Goal: Task Accomplishment & Management: Manage account settings

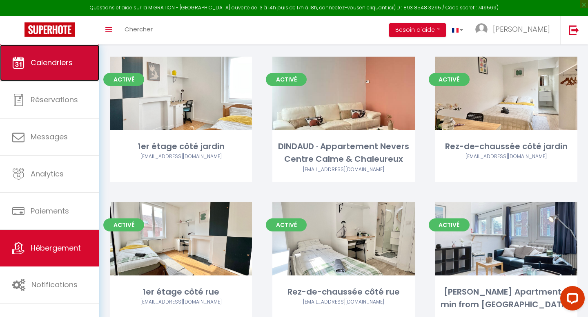
click at [55, 69] on link "Calendriers" at bounding box center [49, 62] width 99 height 37
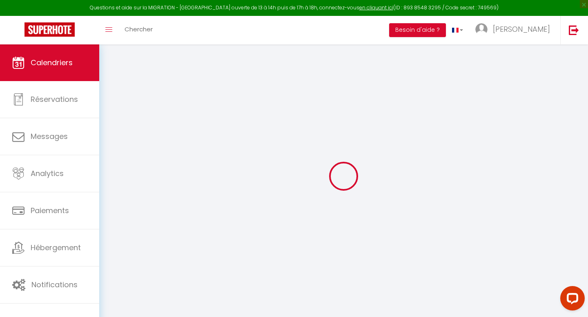
select select
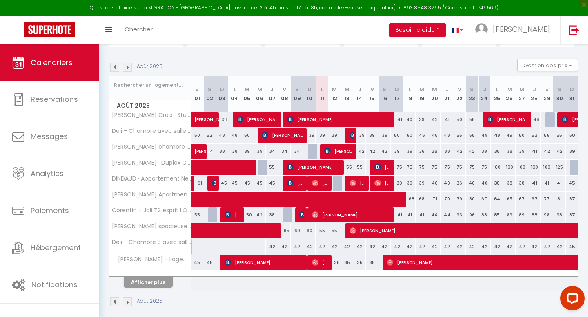
scroll to position [81, 0]
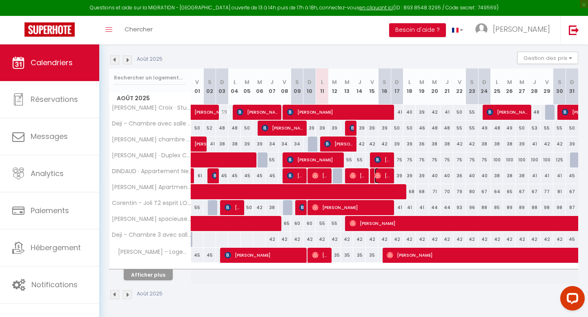
click at [389, 173] on span "[PERSON_NAME]" at bounding box center [382, 176] width 17 height 16
select select "OK"
select select "0"
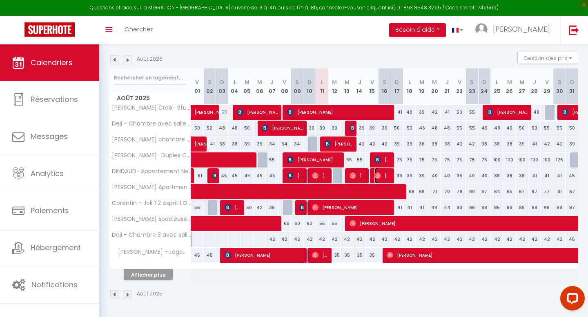
select select "1"
select select
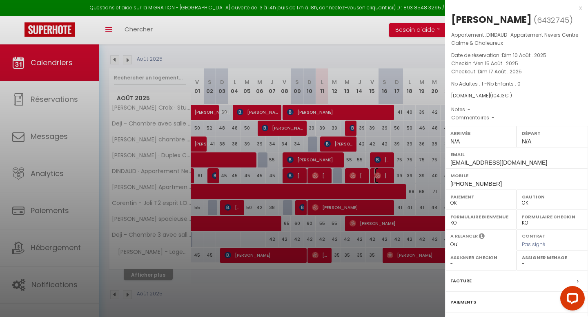
scroll to position [0, 0]
click at [576, 5] on div "x" at bounding box center [513, 9] width 137 height 10
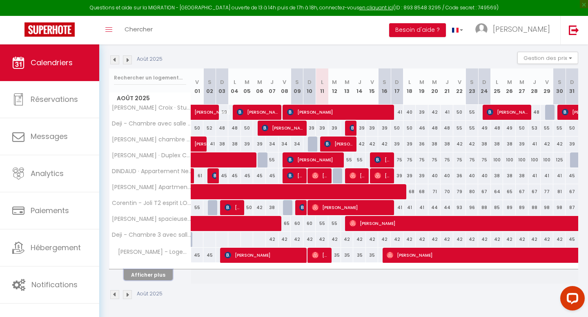
click at [143, 277] on button "Afficher plus" at bounding box center [148, 275] width 49 height 11
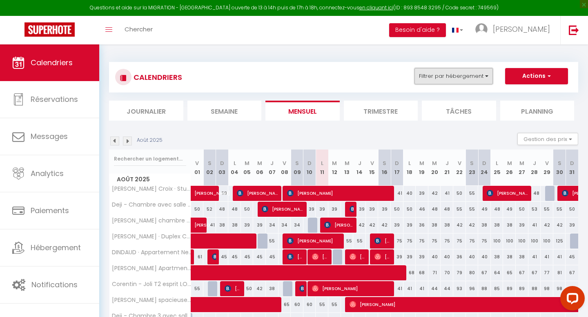
click at [467, 74] on button "Filtrer par hébergement" at bounding box center [453, 76] width 78 height 16
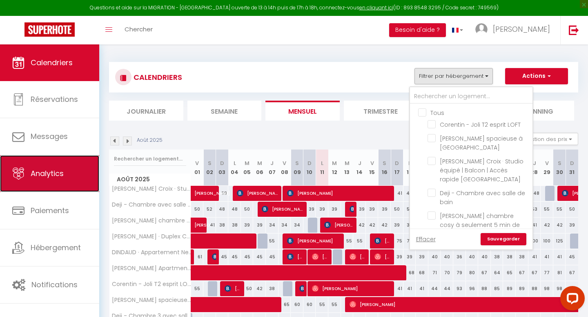
click at [53, 179] on link "Analytics" at bounding box center [49, 173] width 99 height 37
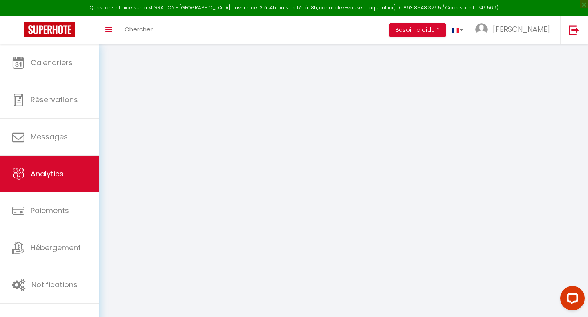
select select "2025"
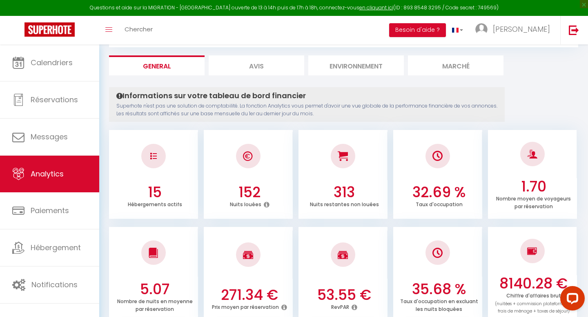
scroll to position [21, 0]
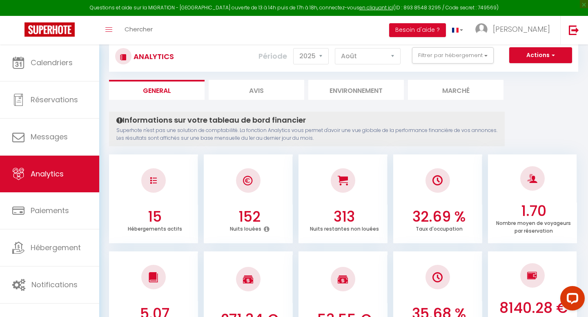
click at [369, 48] on div "Période 2014 2015 2016 2017 2018 2019 2020 2021 2022 2023 2024 2025 2026 [DATE]…" at bounding box center [332, 56] width 148 height 18
click at [366, 53] on select "[PERSON_NAME] Mars Avril Mai Juin Juillet Août Septembre Octobre Novembre Décem…" at bounding box center [368, 56] width 66 height 16
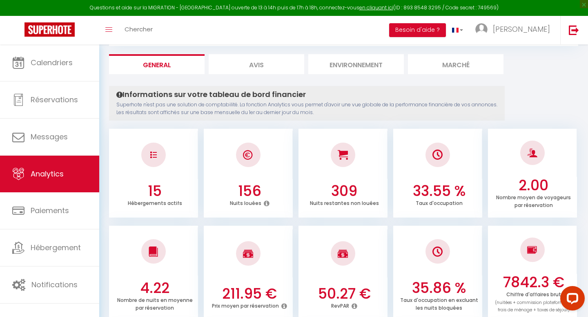
scroll to position [0, 0]
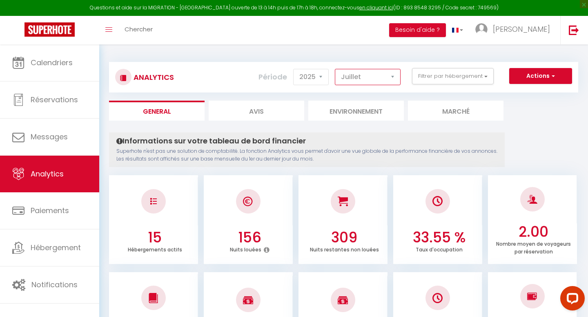
click at [372, 76] on select "[PERSON_NAME] Mars Avril Mai Juin Juillet Août Septembre Octobre Novembre Décem…" at bounding box center [368, 77] width 66 height 16
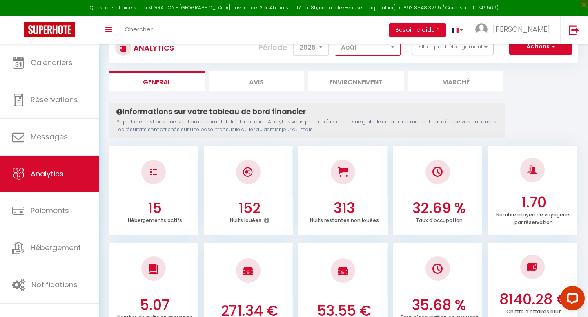
scroll to position [24, 0]
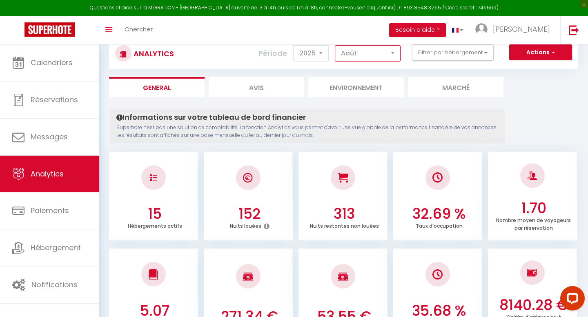
click at [355, 55] on select "[PERSON_NAME] Mars Avril Mai Juin Juillet Août Septembre Octobre Novembre Décem…" at bounding box center [368, 53] width 66 height 16
click at [357, 51] on select "[PERSON_NAME] Mars Avril Mai Juin Juillet Août Septembre Octobre Novembre Décem…" at bounding box center [368, 53] width 66 height 16
select select "8"
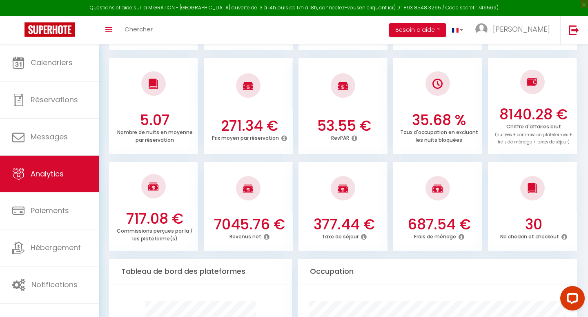
scroll to position [0, 0]
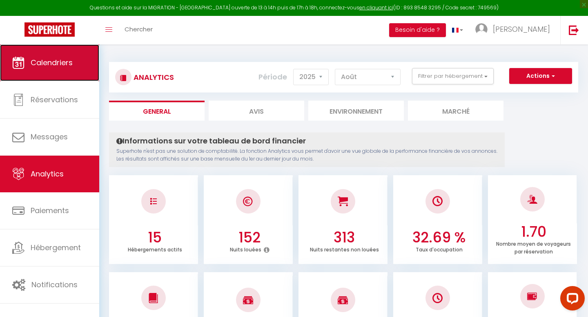
click at [65, 73] on link "Calendriers" at bounding box center [49, 62] width 99 height 37
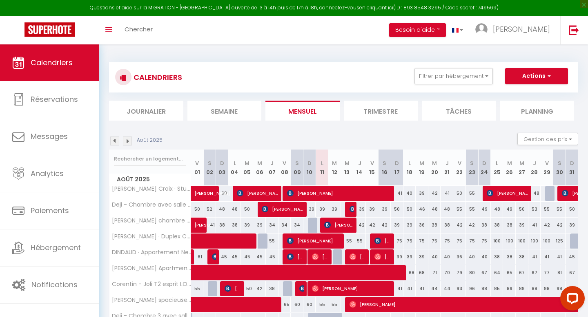
scroll to position [81, 0]
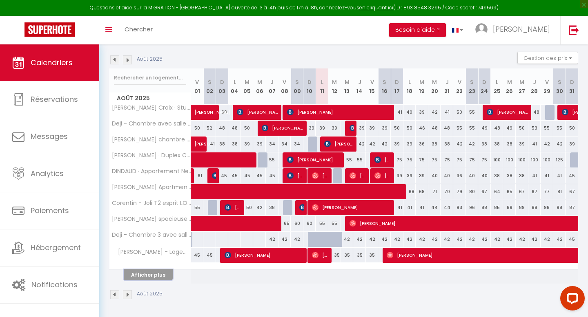
click at [159, 274] on button "Afficher plus" at bounding box center [148, 275] width 49 height 11
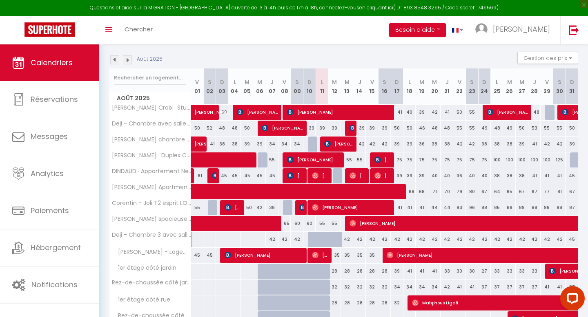
scroll to position [141, 0]
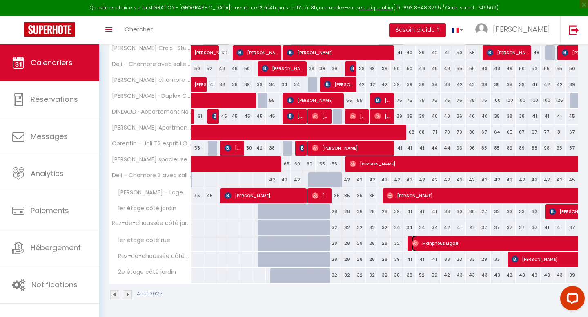
select select "OK"
select select "0"
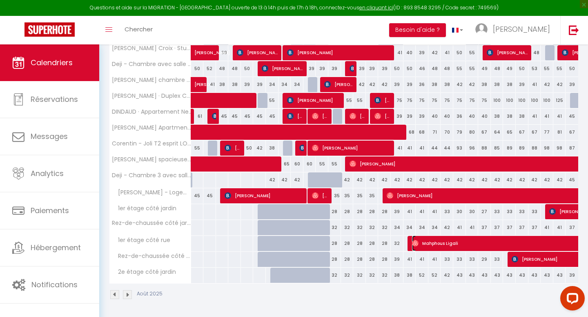
select select "1"
select select
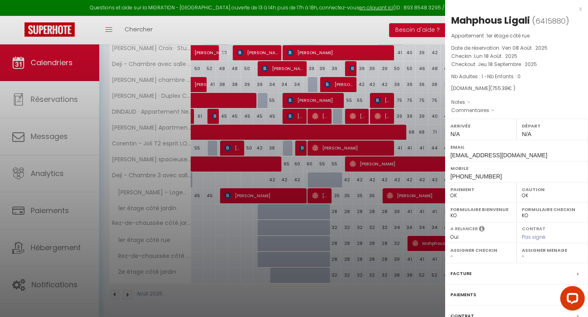
click at [581, 9] on div "x" at bounding box center [513, 9] width 137 height 10
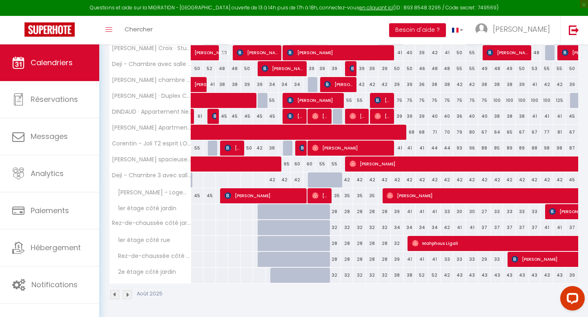
scroll to position [0, 0]
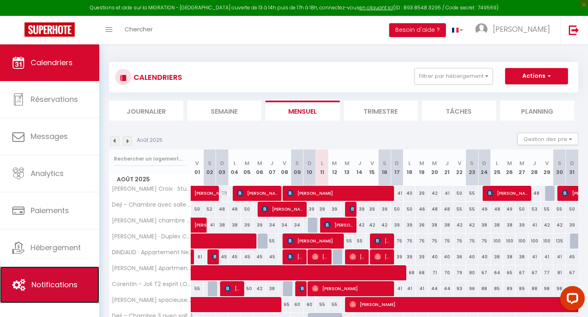
click at [75, 288] on span "Notifications" at bounding box center [54, 285] width 46 height 10
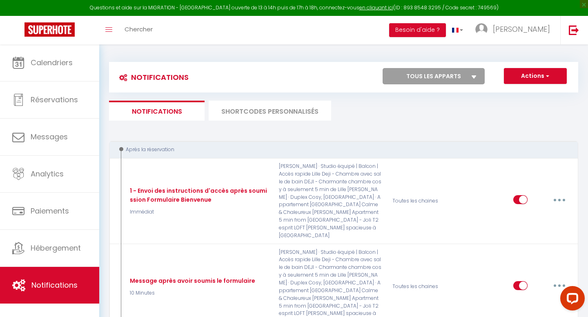
click at [272, 113] on li "SHORTCODES PERSONNALISÉS" at bounding box center [270, 111] width 122 height 20
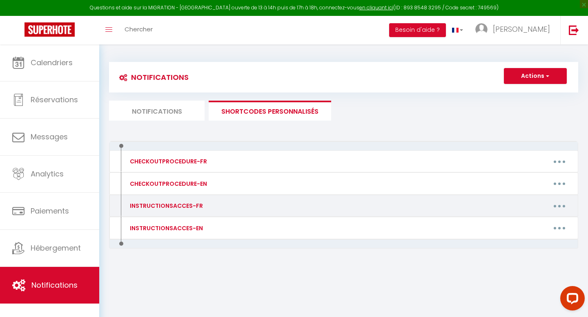
click at [558, 208] on button "button" at bounding box center [559, 206] width 23 height 13
click at [519, 222] on link "Editer" at bounding box center [538, 225] width 60 height 14
type input "INSTRUCTIONSACCES-FR"
type textarea "Bonjour"
type textarea "👋 Bonjour et bienvenue [GUEST:FIRST_NAME] ! On est ravis de vous accueillir 😊 V…"
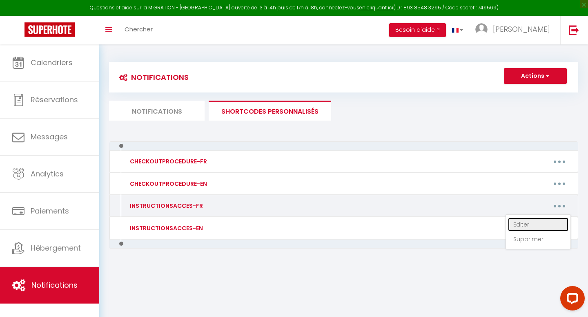
type textarea "👋 Bonjour et bienvenue [GUEST:FIRST_NAME] ! Nous sommes ravis de vous accueilli…"
type textarea "👋 Loremip do Sitametco [ADIPI:ELITS_DOEI] ! Tempo incidid utlabor e dolor magna…"
type textarea "👋 Bonjour et bienvenue [GUEST:FIRST_NAME] ! Nous sommes ravis de vous accueilli…"
type textarea "👋 Loremip do sitametco [ADIPI:ELITS_DOEI] ! Te inc utlab et dolo magnaaliqu 😊 E…"
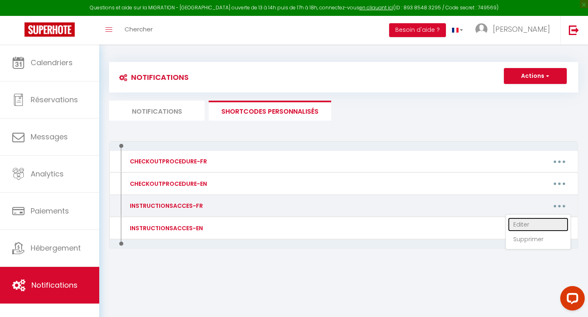
type textarea "👋 Bonjour et bienvenue [GUEST:FIRST_NAME], La porte d'entrée de l'immeuble ce s…"
type textarea "👋 Bonjour et bienvenue [GUEST:FIRST_NAME] ! On est ravis de vous accueillir 😊 V…"
type textarea "👋 Bonjour et bienvenue [GUEST:FIRST_NAME] ! Nous vous accueillons avec grand pl…"
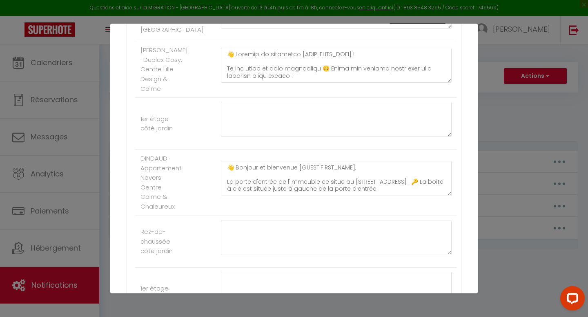
scroll to position [423, 0]
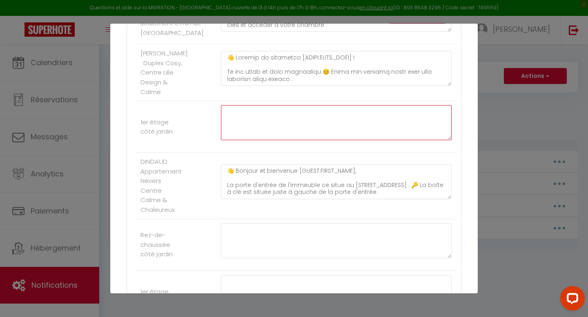
click at [235, 140] on textarea at bounding box center [336, 122] width 231 height 35
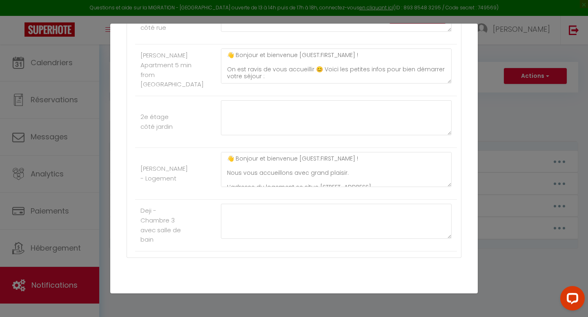
scroll to position [754, 0]
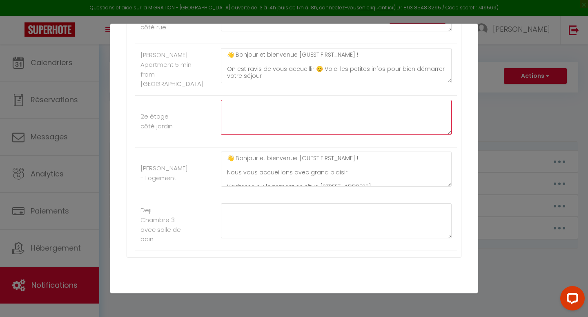
click at [248, 135] on textarea at bounding box center [336, 117] width 231 height 35
paste textarea "05 49 30 09 70"
type textarea "05 49 30 09 70"
drag, startPoint x: 276, startPoint y: 134, endPoint x: 200, endPoint y: 131, distance: 76.0
click at [200, 131] on li "2e étage côté jardin 05 49 30 09 70" at bounding box center [296, 122] width 322 height 52
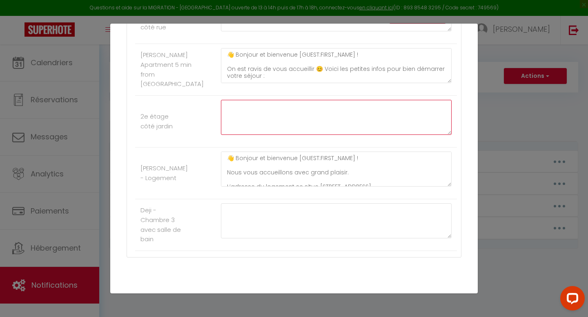
paste textarea "05 49 30 09 70"
drag, startPoint x: 277, startPoint y: 130, endPoint x: 229, endPoint y: 130, distance: 48.2
click at [229, 130] on textarea "05 49 30 09 70" at bounding box center [336, 117] width 231 height 35
type textarea "0"
paste textarea "05 49 30 09 70"
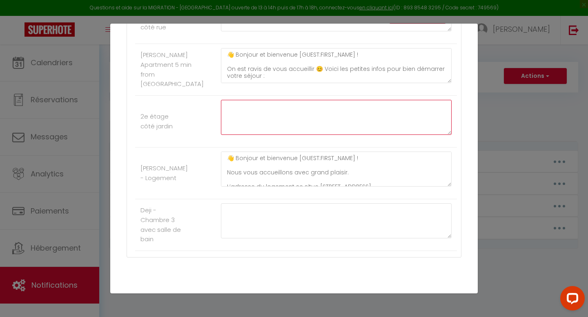
type textarea "05 49 30 09 70"
drag, startPoint x: 257, startPoint y: 132, endPoint x: 221, endPoint y: 131, distance: 35.5
click at [221, 131] on textarea "05 49 30 09 70" at bounding box center [336, 117] width 231 height 35
paste textarea "👋 Loremip do sitametco ! Adip elitse doeiu te inci utlaboreet dolo magna aliqua…"
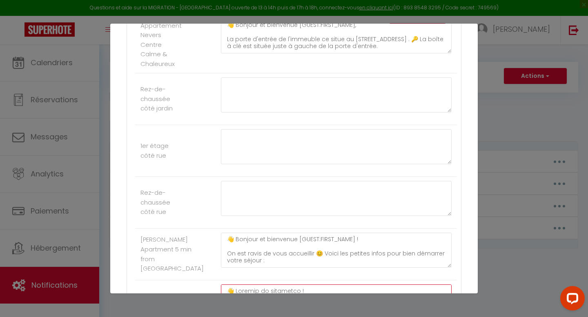
scroll to position [569, 0]
type textarea "👋 Loremip do sitametco ! Adip elitse doeiu te inci utlaboreet dolo magna aliqua…"
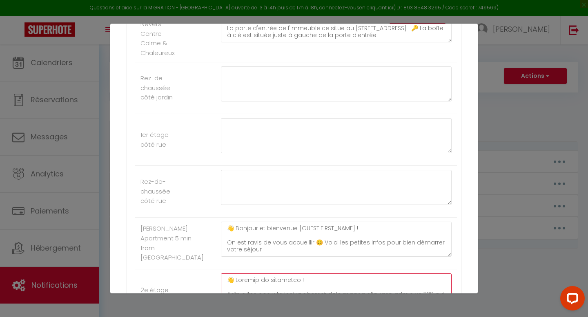
scroll to position [585, 0]
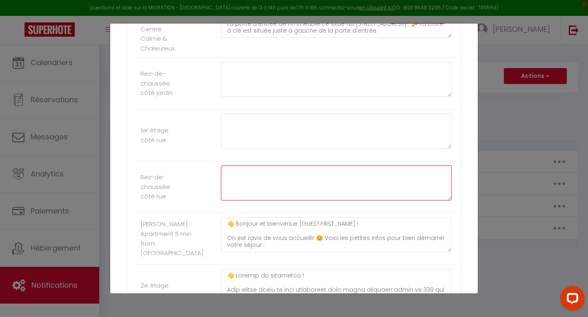
click at [235, 201] on textarea at bounding box center [336, 183] width 231 height 35
paste textarea "👋 Loremip do sitametco ! Adip elitse doeiu te inci utlaboreet dolo magna aliqua…"
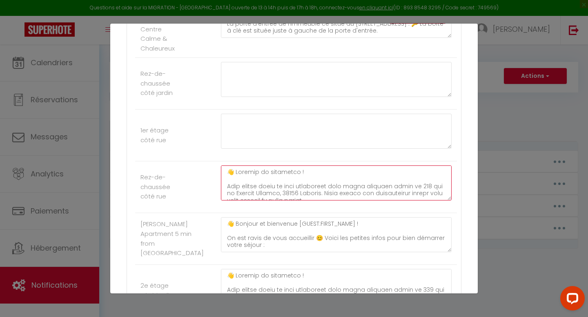
scroll to position [240, 0]
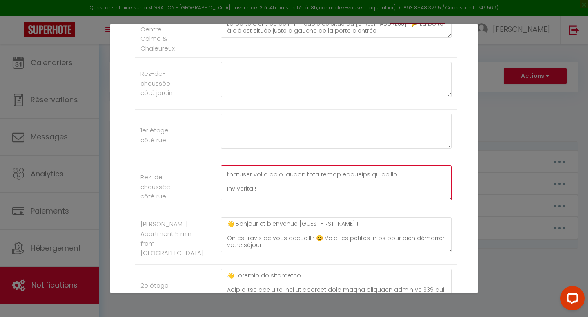
type textarea "👋 Loremip do sitametco ! Adip elitse doeiu te inci utlaboreet dolo magna aliqua…"
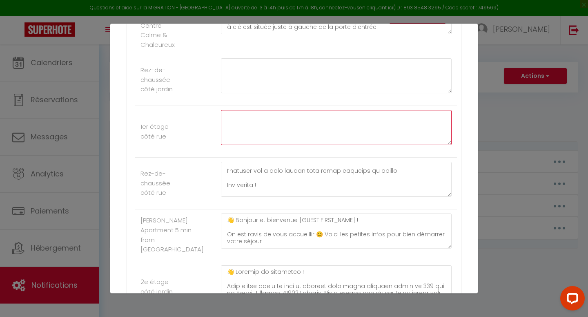
click at [244, 145] on textarea at bounding box center [336, 127] width 231 height 35
paste textarea "👋 Loremip do sitametco ! Adip elitse doeiu te inci utlaboreet dolo magna aliqua…"
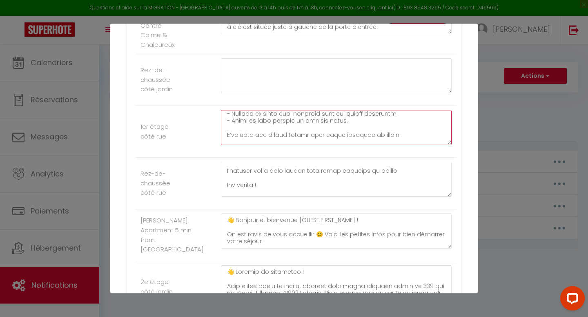
type textarea "👋 Loremip do sitametco ! Adip elitse doeiu te inci utlaboreet dolo magna aliqua…"
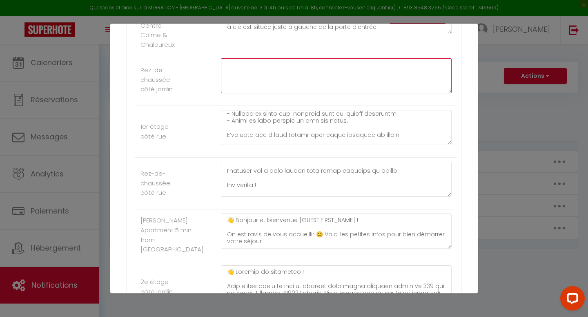
click at [242, 93] on textarea at bounding box center [336, 75] width 231 height 35
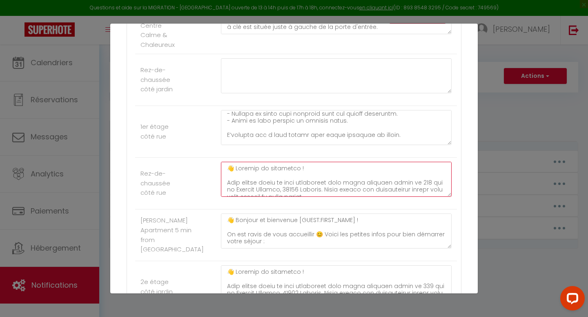
scroll to position [243, 0]
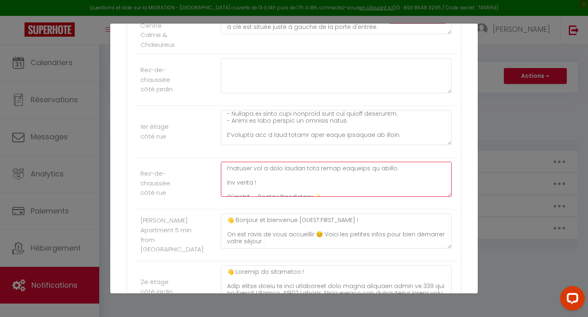
drag, startPoint x: 225, startPoint y: 191, endPoint x: 369, endPoint y: 274, distance: 165.8
click at [369, 274] on ul "Autres [PERSON_NAME] - Joli T2 esprit LOFT 👋 Bonjour et bienvenue [GUEST:FIRST_…" at bounding box center [294, 12] width 326 height 810
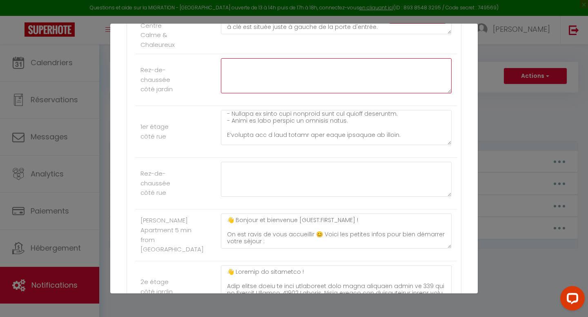
click at [241, 93] on textarea at bounding box center [336, 75] width 231 height 35
paste textarea "👋 Loremip do sitametco ! Adip elitse doeiu te inci utlaboreet dolo magna aliqua…"
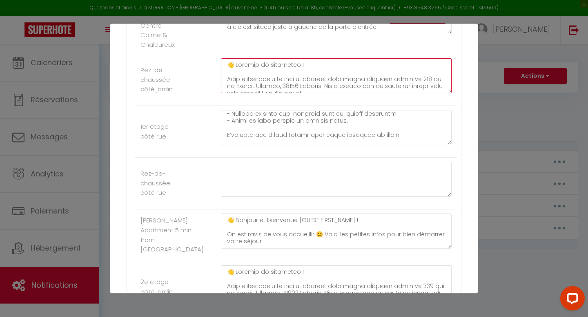
scroll to position [240, 0]
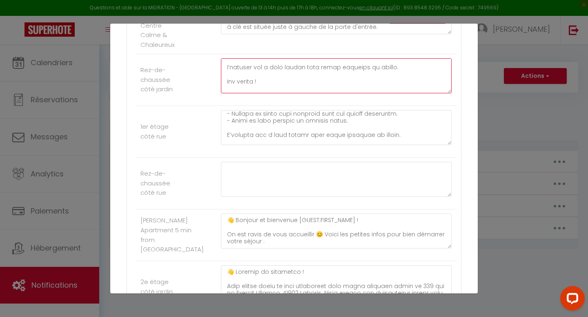
type textarea "👋 Loremip do sitametco ! Adip elitse doeiu te inci utlaboreet dolo magna aliqua…"
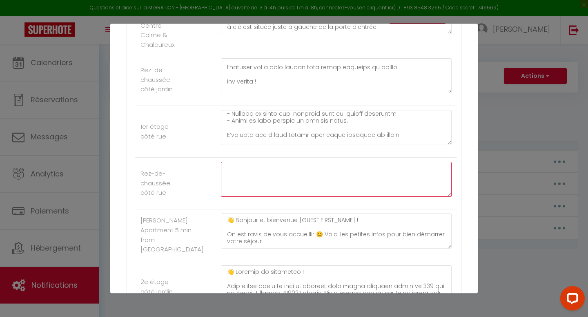
click at [250, 197] on textarea at bounding box center [336, 179] width 231 height 35
paste textarea "👋 Loremip do sitametco ! Adip elitse doeiu te inci utlaboreet dolo magna aliqua…"
type textarea "👋 Loremip do sitametco ! Adip elitse doeiu te inci utlaboreet dolo magna aliqua…"
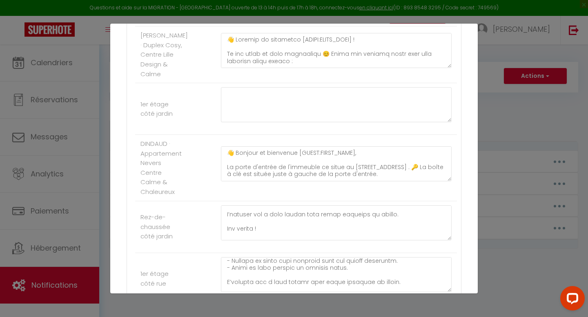
scroll to position [438, 0]
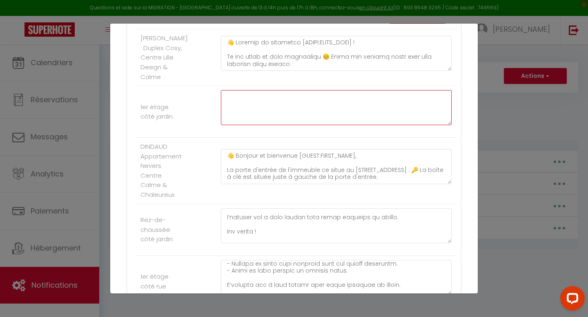
click at [236, 125] on textarea at bounding box center [336, 107] width 231 height 35
paste textarea "👋 Loremip do sitametco ! Adip elitse doeiu te inci utlaboreet dolo magna aliqua…"
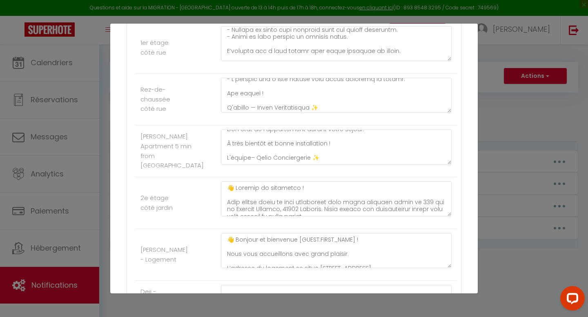
scroll to position [803, 0]
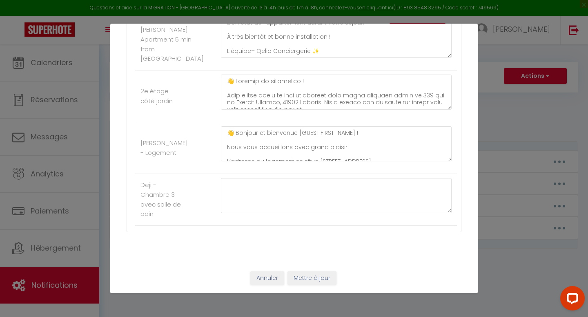
type textarea "👋 Loremip do sitametco ! Adip elitse doeiu te inci utlaboreet dolo magna aliqua…"
click at [326, 279] on button "Mettre à jour" at bounding box center [311, 279] width 49 height 14
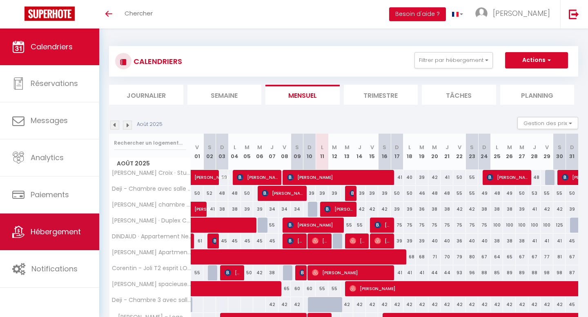
click at [56, 229] on span "Hébergement" at bounding box center [56, 232] width 50 height 10
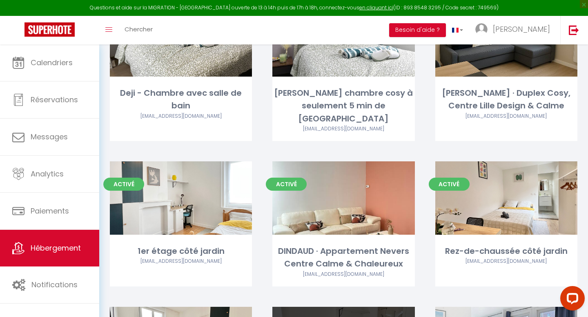
scroll to position [291, 0]
